Goal: Obtain resource: Obtain resource

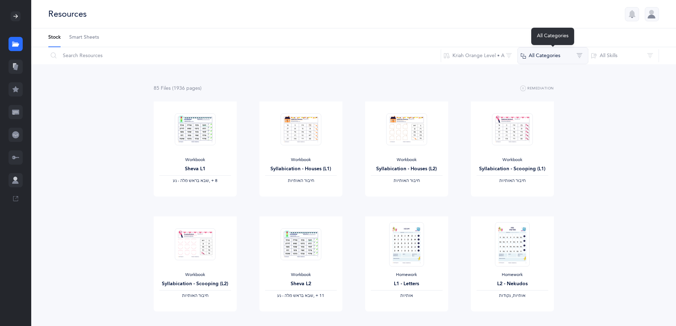
click at [534, 60] on button "All Categories" at bounding box center [553, 55] width 71 height 17
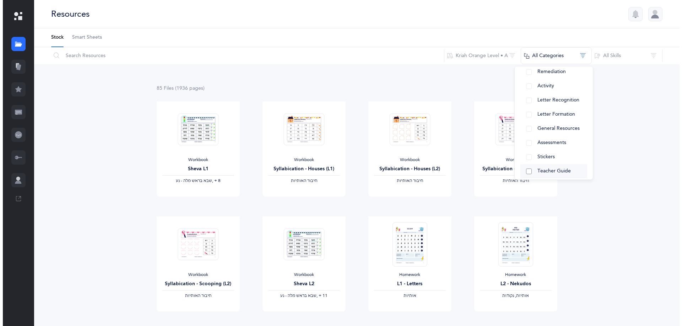
scroll to position [88, 0]
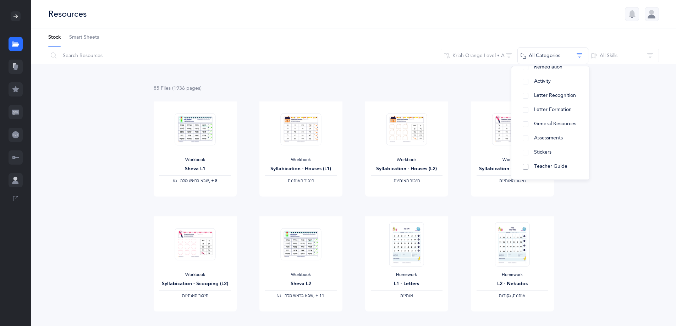
click at [551, 169] on span "Teacher Guide" at bounding box center [550, 167] width 33 height 6
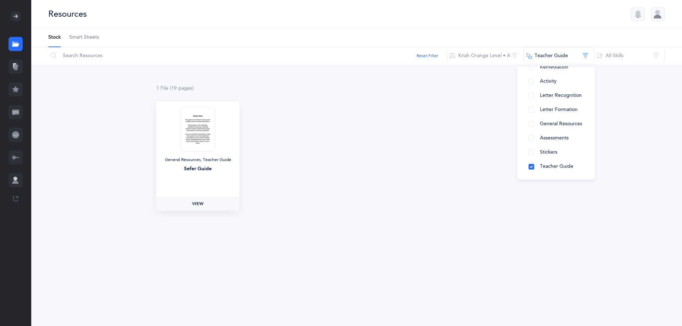
click at [201, 205] on span "View" at bounding box center [197, 204] width 11 height 6
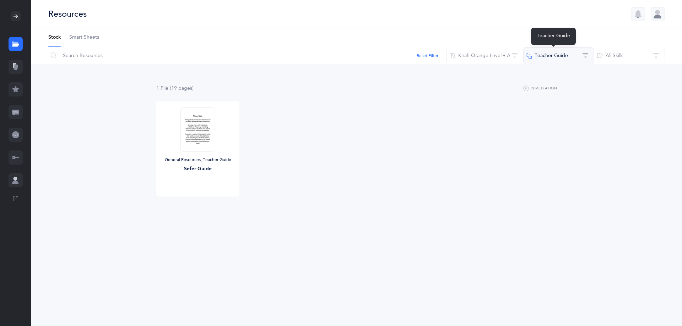
click at [587, 57] on button "Teacher Guide" at bounding box center [558, 55] width 71 height 17
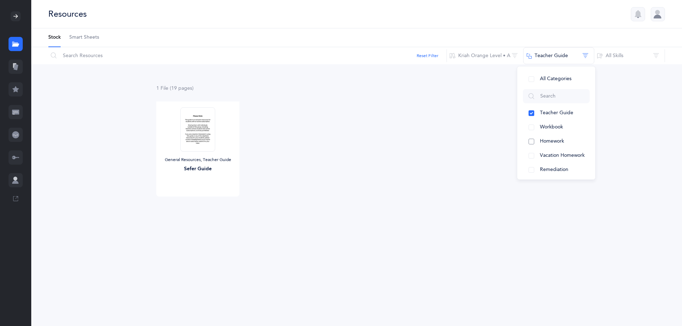
click at [532, 143] on button "Homework" at bounding box center [556, 142] width 67 height 14
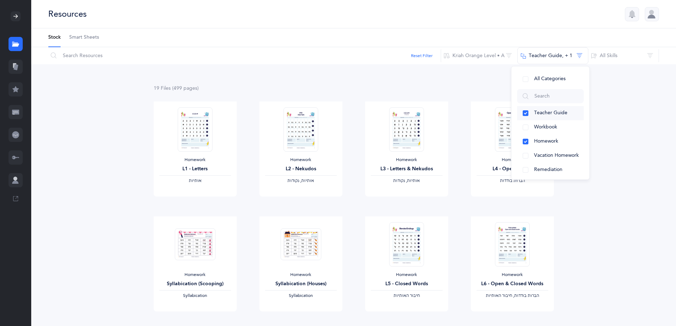
click at [528, 112] on button "Teacher Guide" at bounding box center [550, 113] width 67 height 14
click at [193, 201] on span "View" at bounding box center [194, 204] width 11 height 6
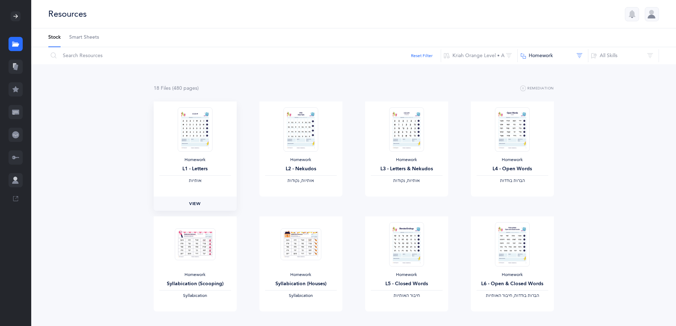
click at [198, 205] on span "View" at bounding box center [194, 204] width 11 height 6
click at [301, 204] on span "View" at bounding box center [300, 204] width 11 height 6
click at [507, 55] on button "Kriah Orange Level • A" at bounding box center [479, 55] width 77 height 17
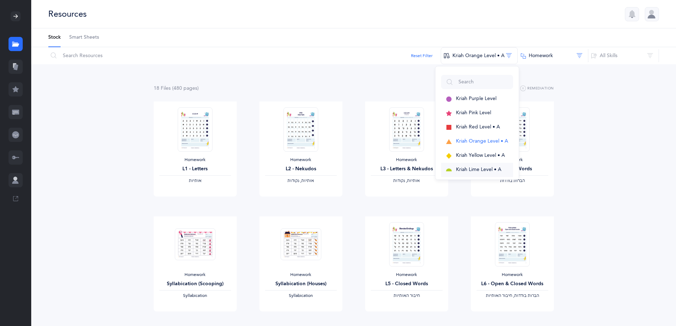
click at [478, 171] on span "Kriah Lime Level • A" at bounding box center [478, 170] width 45 height 6
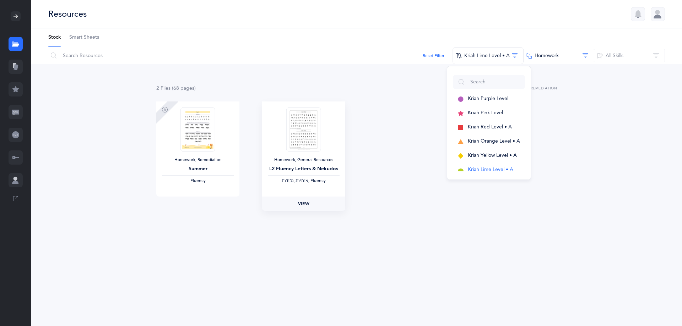
click at [302, 207] on span "View" at bounding box center [303, 204] width 11 height 6
